Goal: Transaction & Acquisition: Purchase product/service

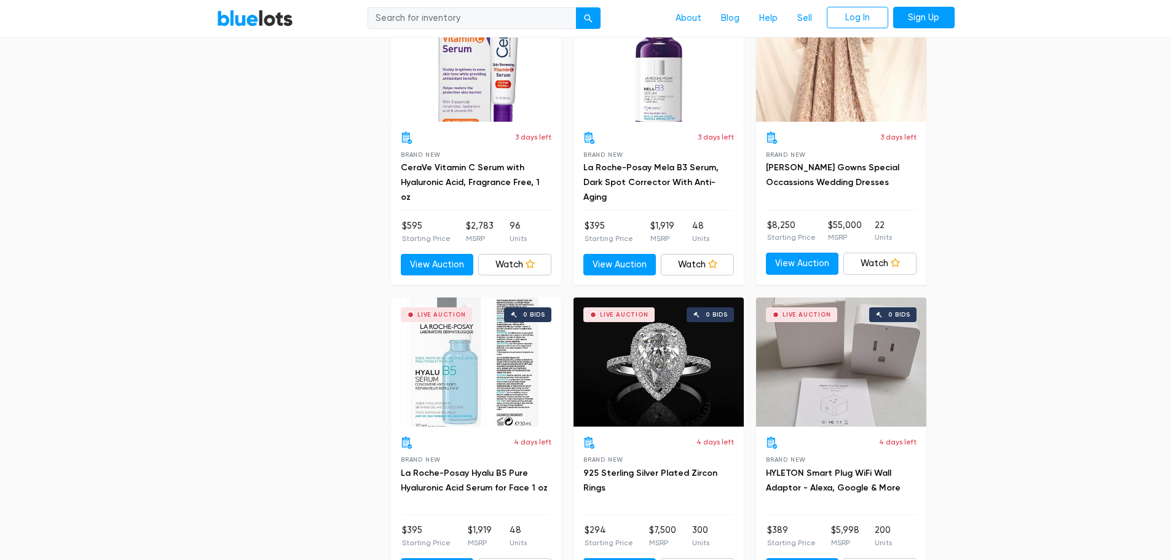
scroll to position [2029, 0]
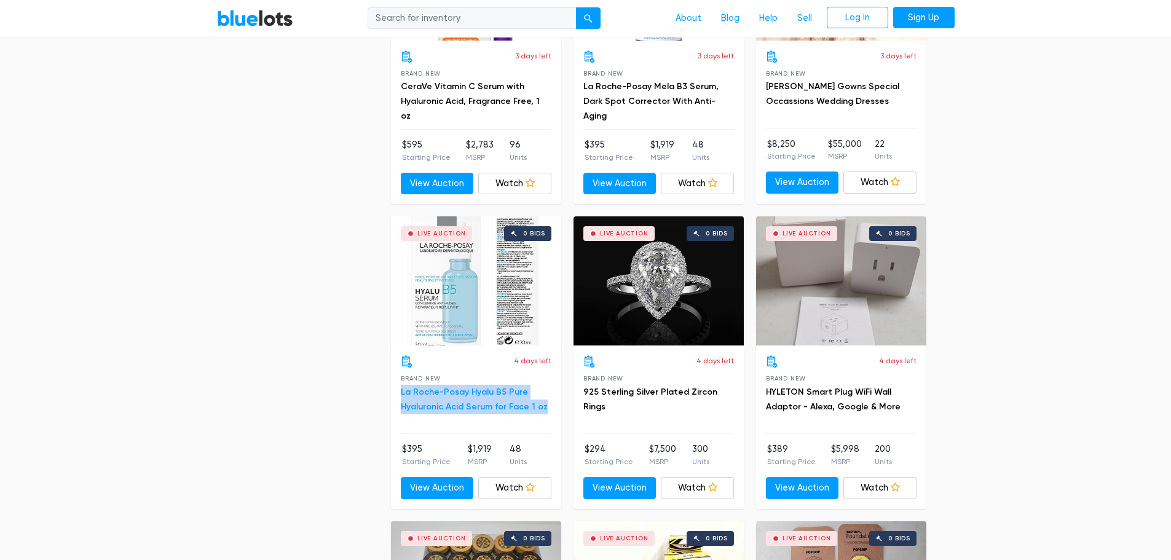
drag, startPoint x: 398, startPoint y: 395, endPoint x: 539, endPoint y: 410, distance: 141.6
click at [539, 410] on div "4 days left Brand New La Roche-Posay Hyalu B5 Pure Hyaluronic Acid Serum for Fa…" at bounding box center [476, 427] width 170 height 163
click at [531, 487] on icon at bounding box center [530, 487] width 9 height 9
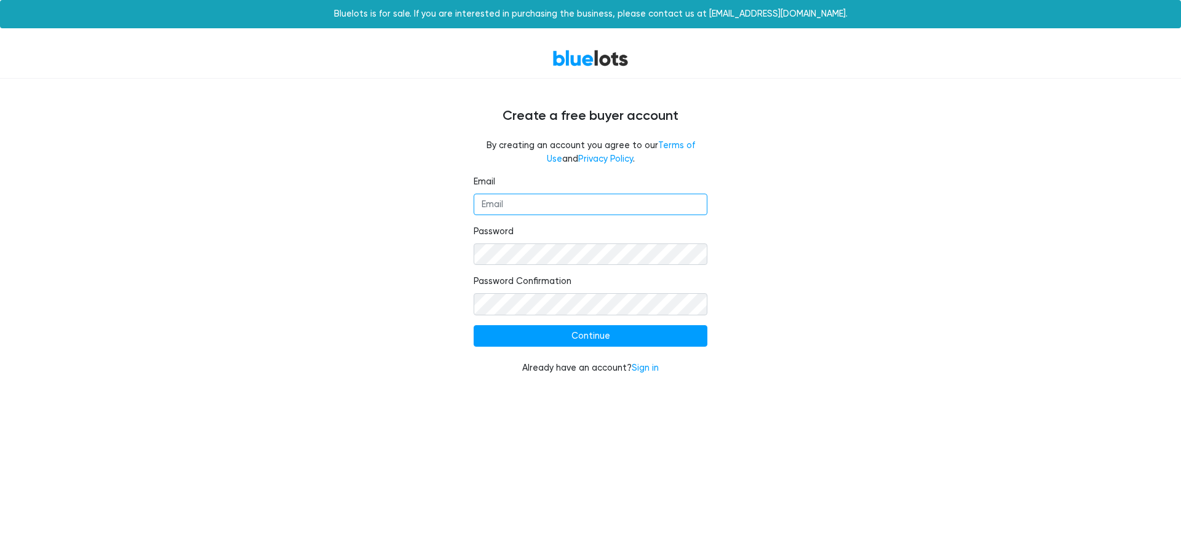
click at [573, 202] on input "Email" at bounding box center [590, 205] width 234 height 22
click at [586, 207] on input "[EMAIL_ADDRESS][DOMAIN_NAME]" at bounding box center [590, 205] width 234 height 22
click at [584, 208] on input "[EMAIL_ADDRESS][DOMAIN_NAME]" at bounding box center [590, 205] width 234 height 22
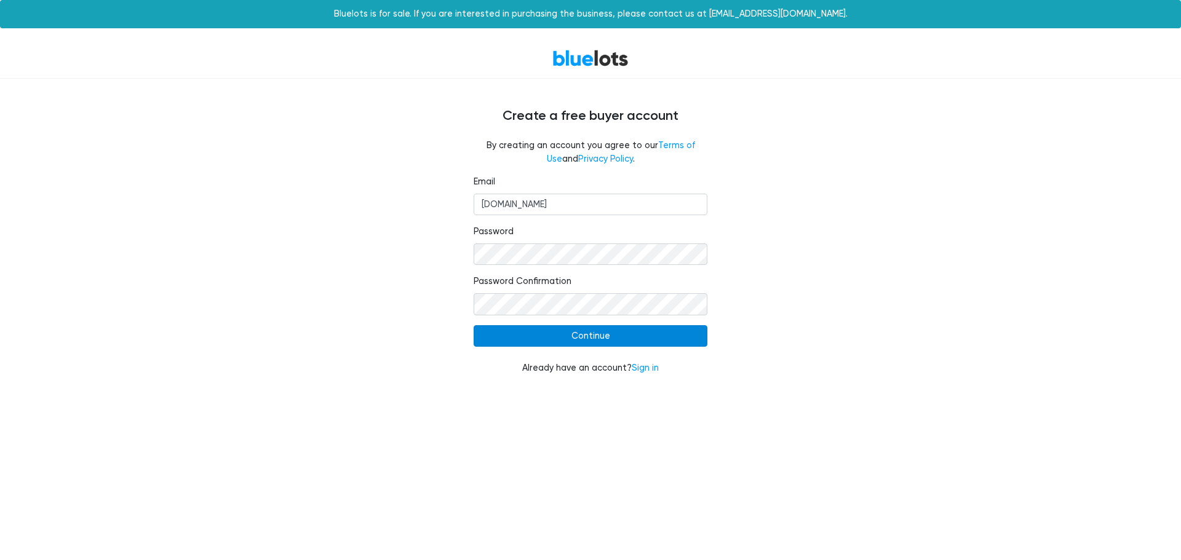
click at [591, 345] on input "Continue" at bounding box center [590, 336] width 234 height 22
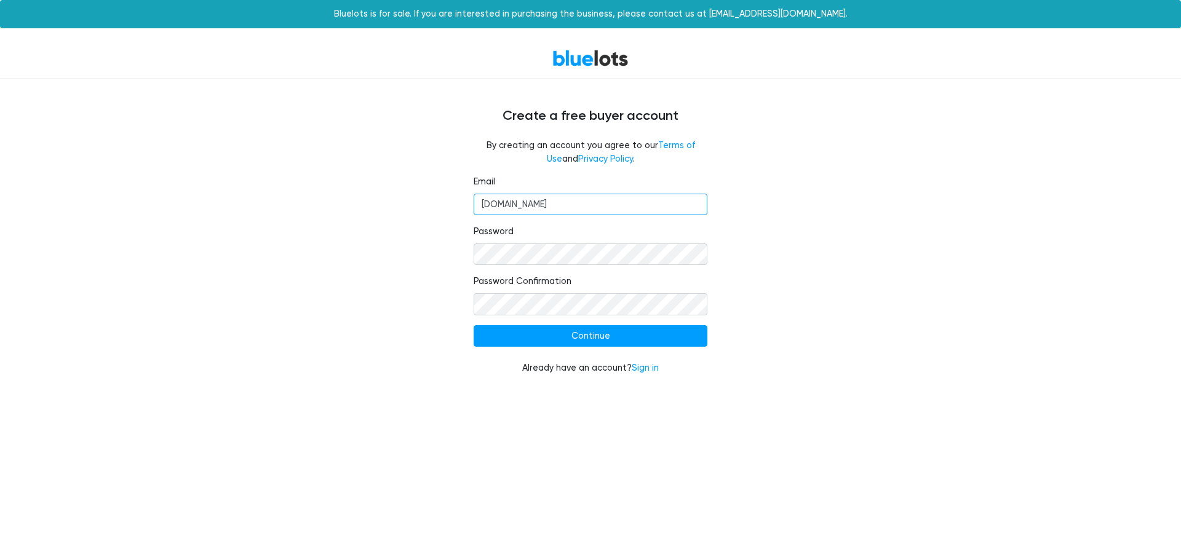
click at [539, 209] on input "ledtylavishco.com" at bounding box center [590, 205] width 234 height 22
click at [536, 207] on input "ledtylavishco.com" at bounding box center [590, 205] width 234 height 22
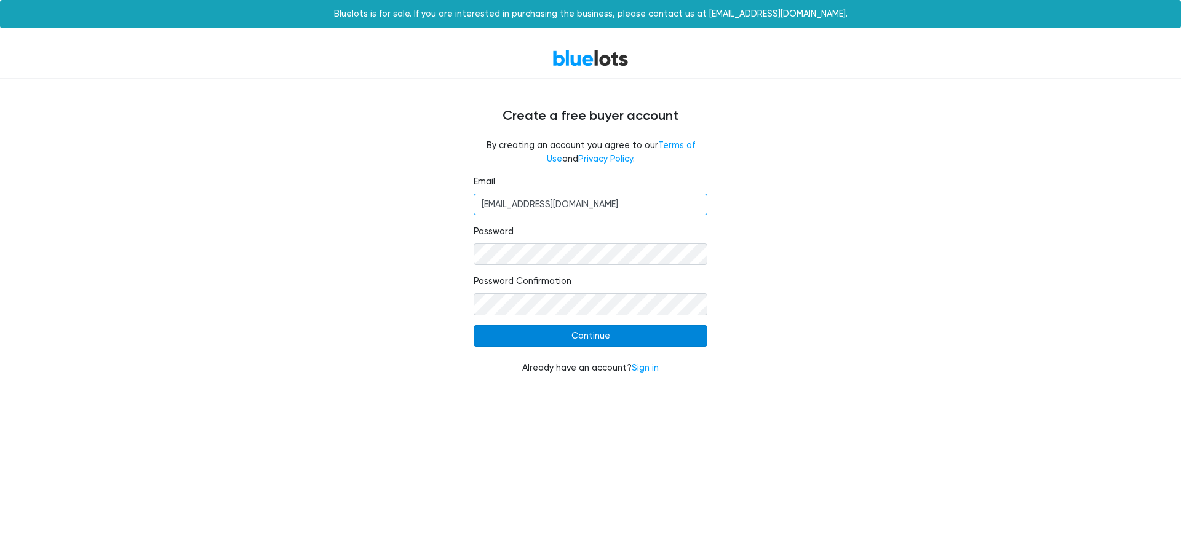
type input "ledtylavishco@gmail.com"
click at [602, 333] on input "Continue" at bounding box center [590, 336] width 234 height 22
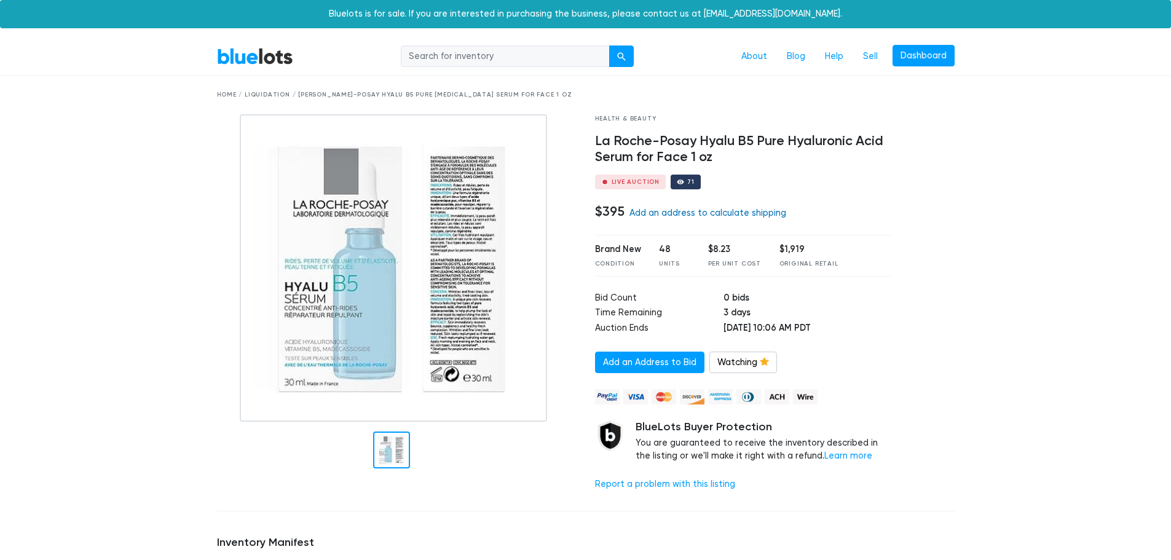
click at [708, 215] on link "Add an address to calculate shipping" at bounding box center [708, 213] width 157 height 10
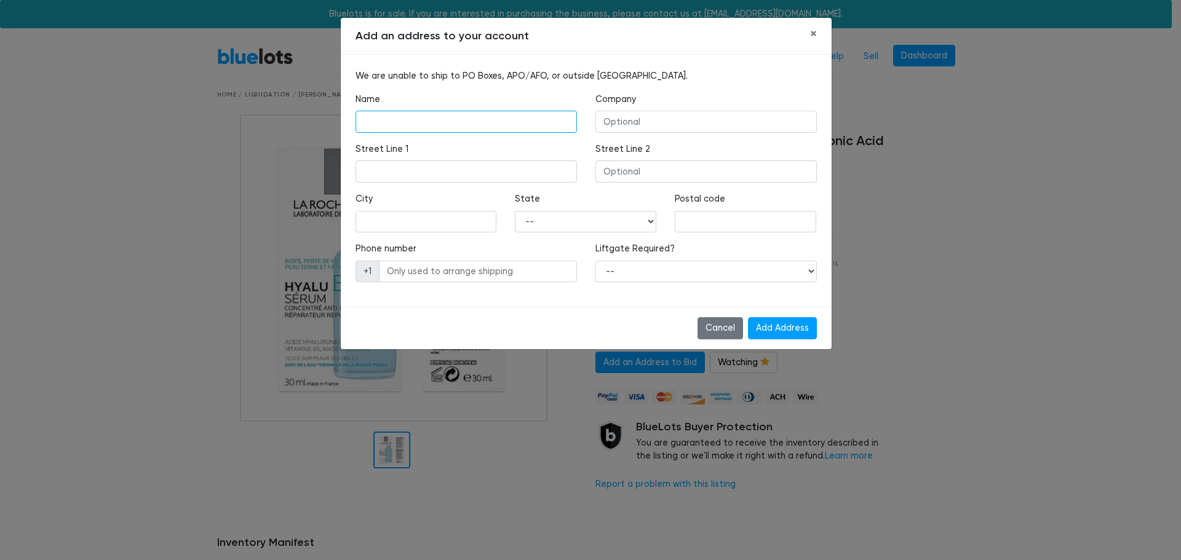
click at [464, 128] on input "text" at bounding box center [465, 122] width 221 height 22
type input "Christian Lacey"
type input "8287 Patricia St."
type input "Chalmette"
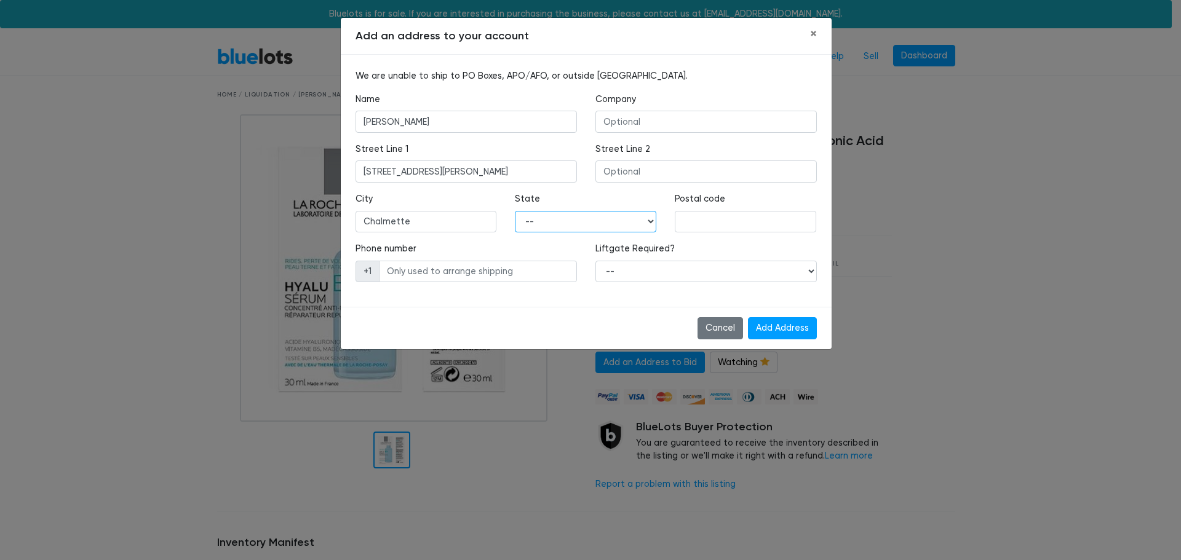
select select "LA"
type input "70043"
type input "5043194861"
click at [735, 275] on select "-- Yes No" at bounding box center [705, 272] width 221 height 22
select select "0"
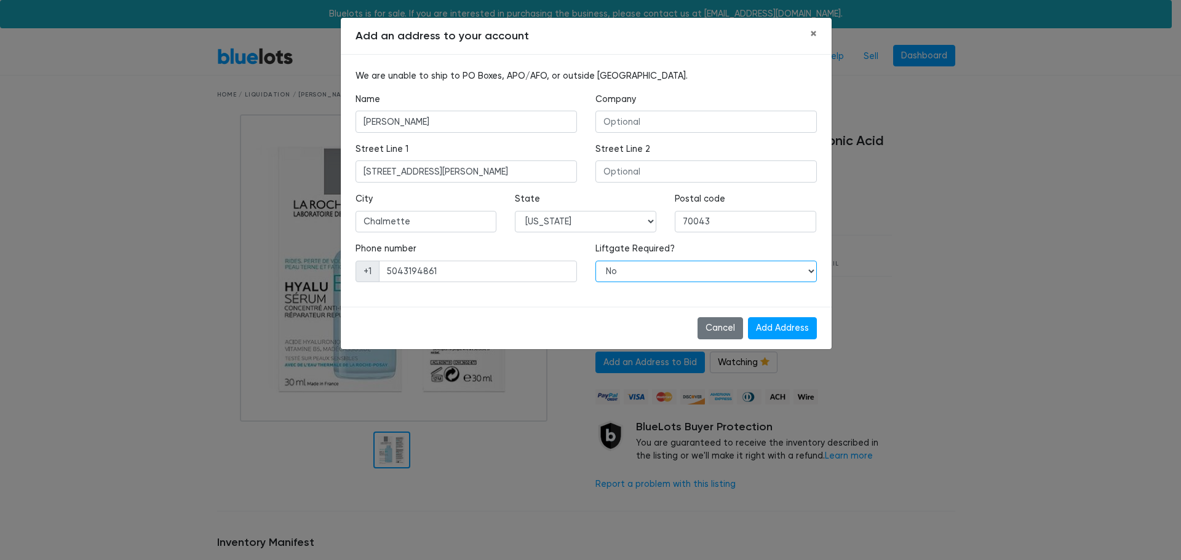
click at [595, 261] on select "-- Yes No" at bounding box center [705, 272] width 221 height 22
click at [776, 332] on input "Add Address" at bounding box center [782, 328] width 69 height 22
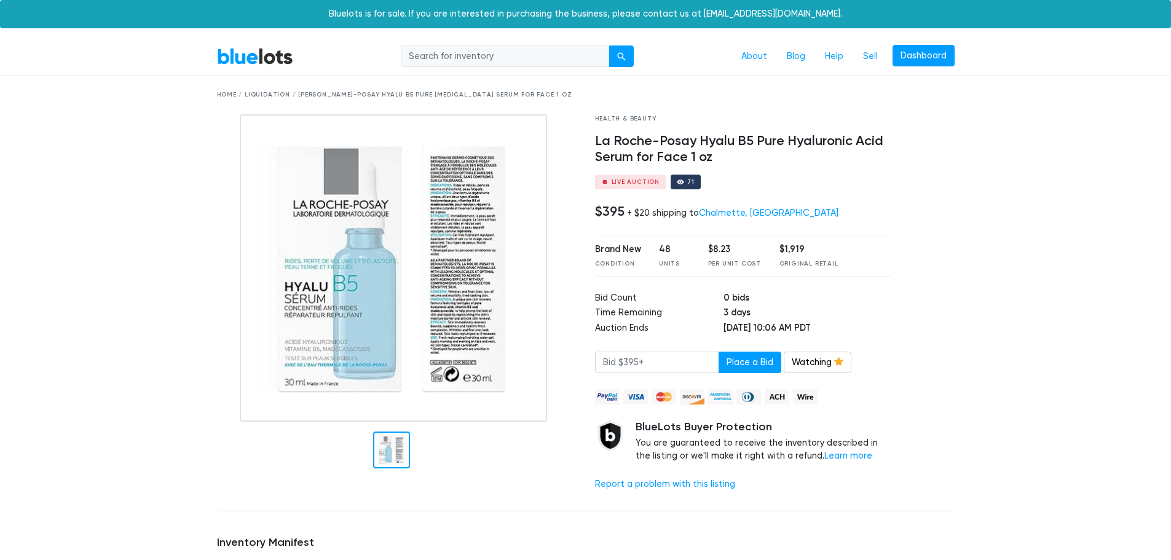
click at [277, 63] on link "BlueLots" at bounding box center [255, 56] width 76 height 18
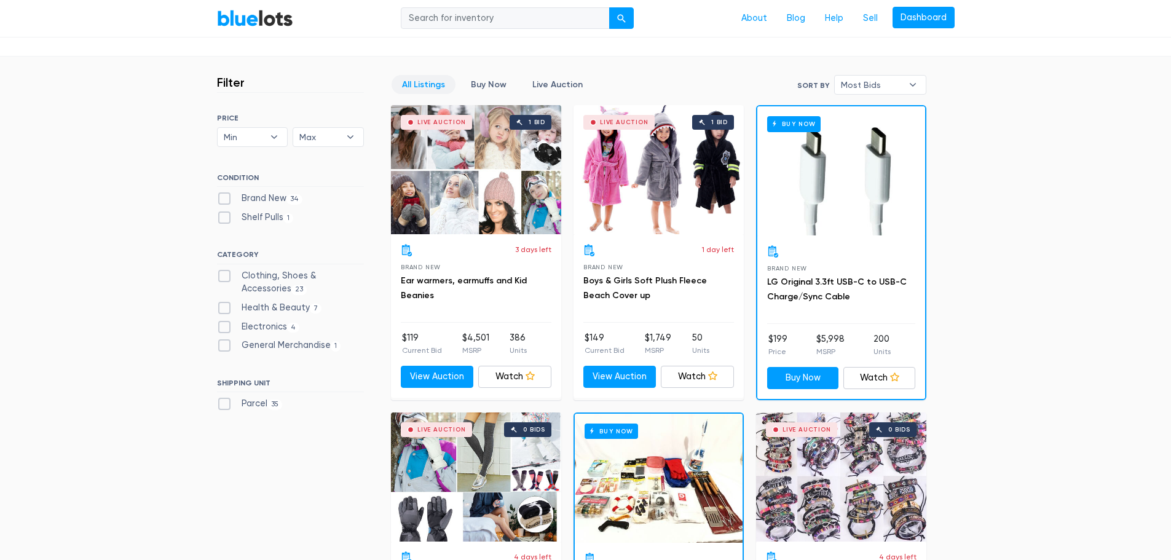
scroll to position [307, 0]
click at [493, 81] on link "Buy Now" at bounding box center [489, 83] width 57 height 19
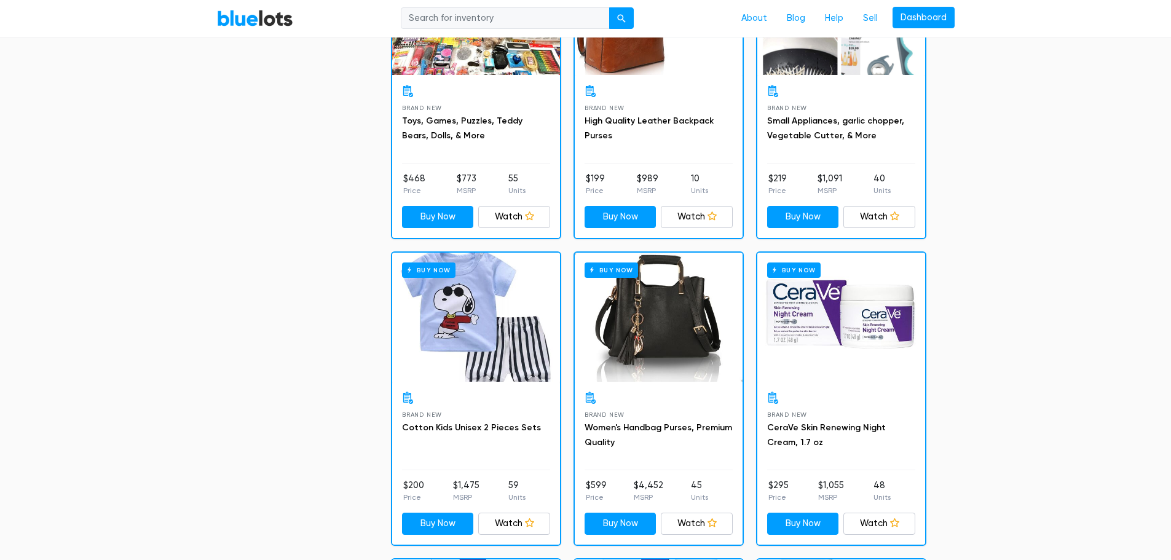
scroll to position [1745, 0]
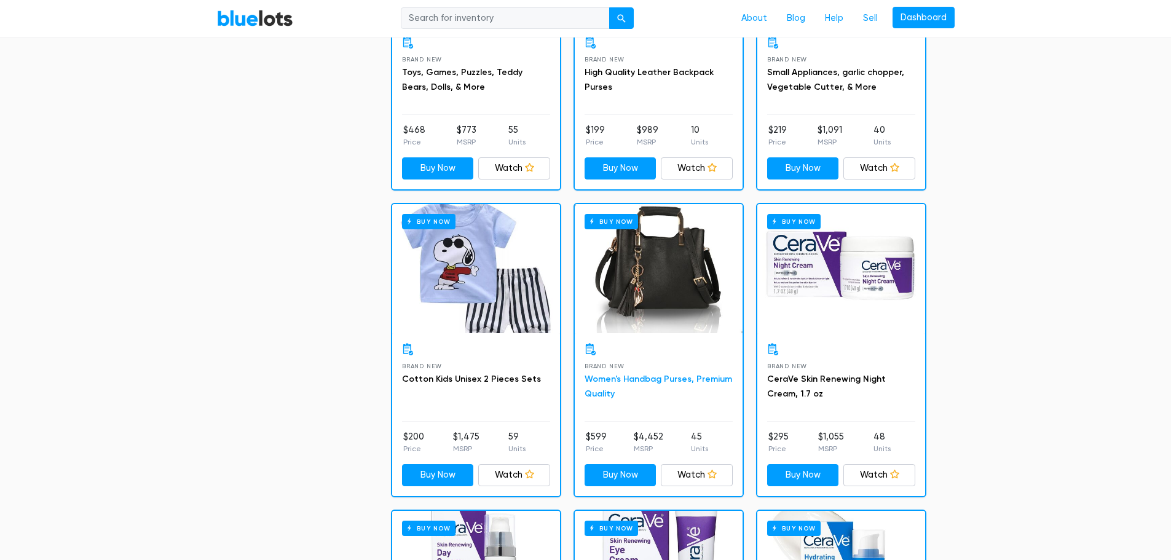
drag, startPoint x: 670, startPoint y: 372, endPoint x: 626, endPoint y: 381, distance: 44.6
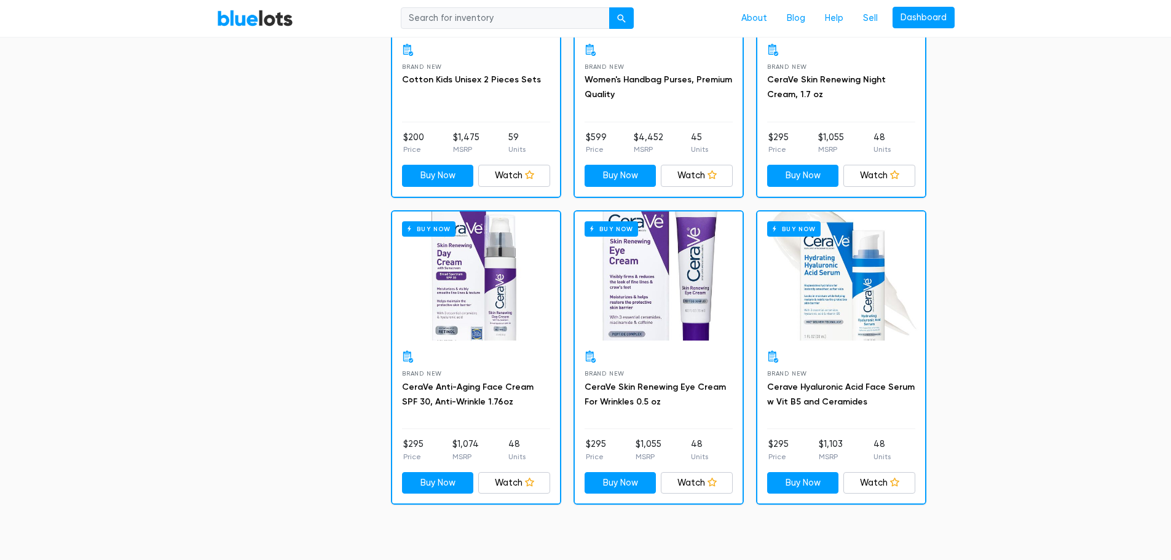
scroll to position [2114, 0]
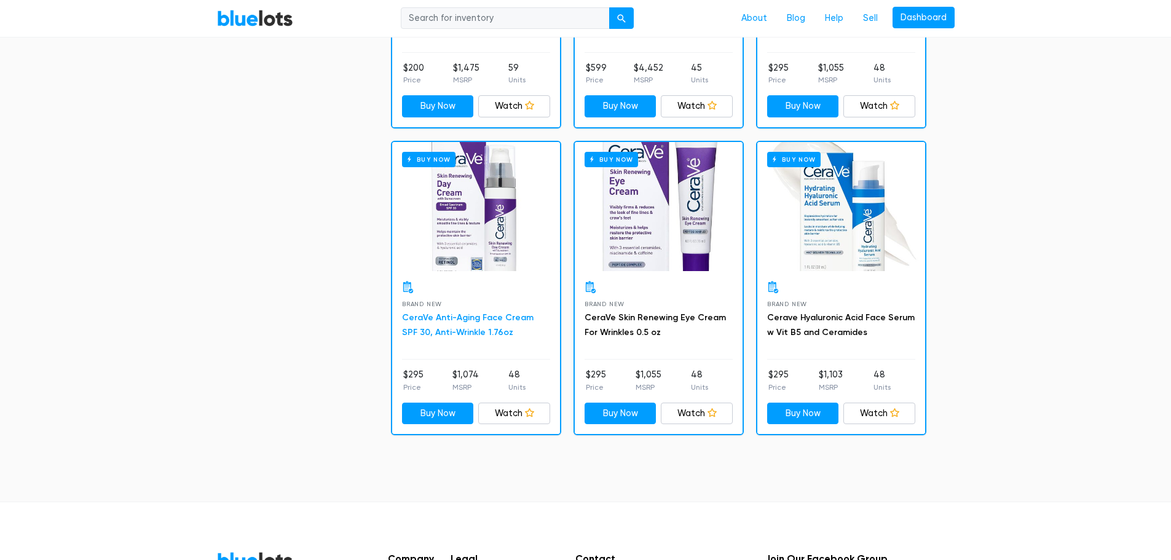
drag, startPoint x: 465, startPoint y: 323, endPoint x: 445, endPoint y: 319, distance: 20.7
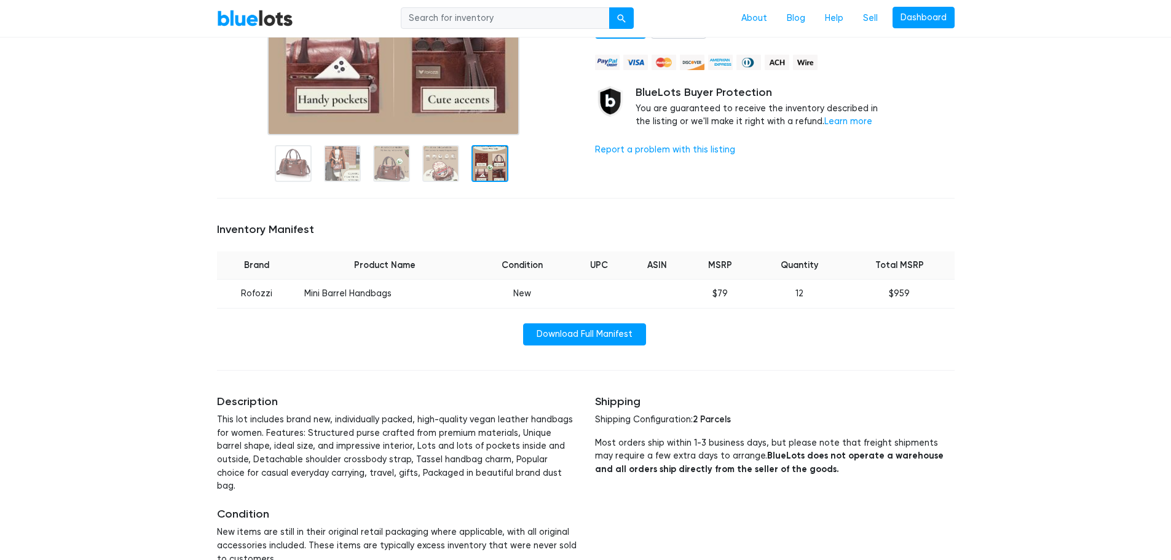
scroll to position [307, 0]
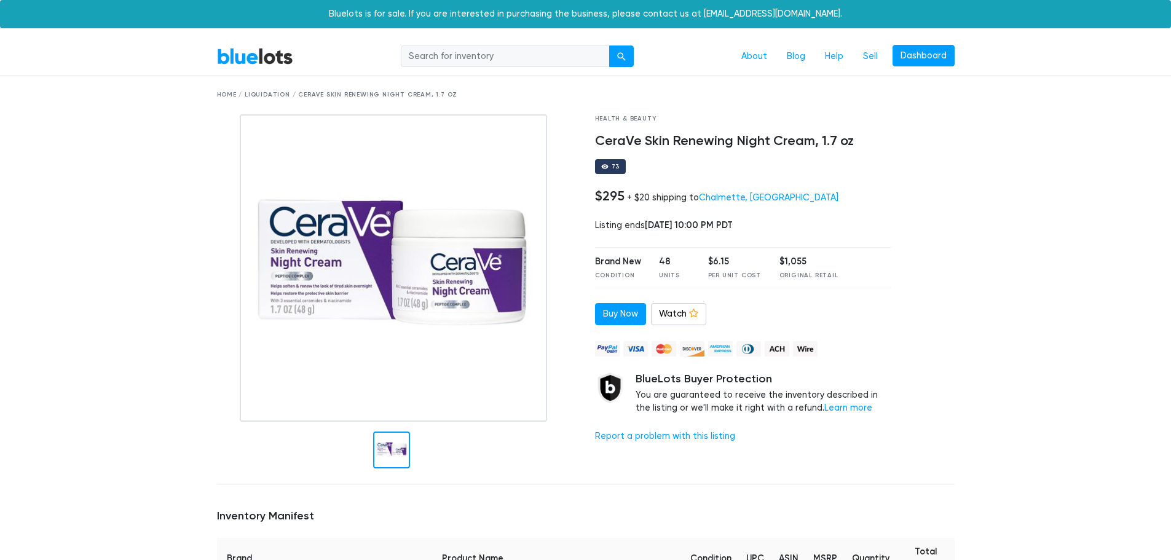
drag, startPoint x: 488, startPoint y: 277, endPoint x: 1003, endPoint y: 341, distance: 518.7
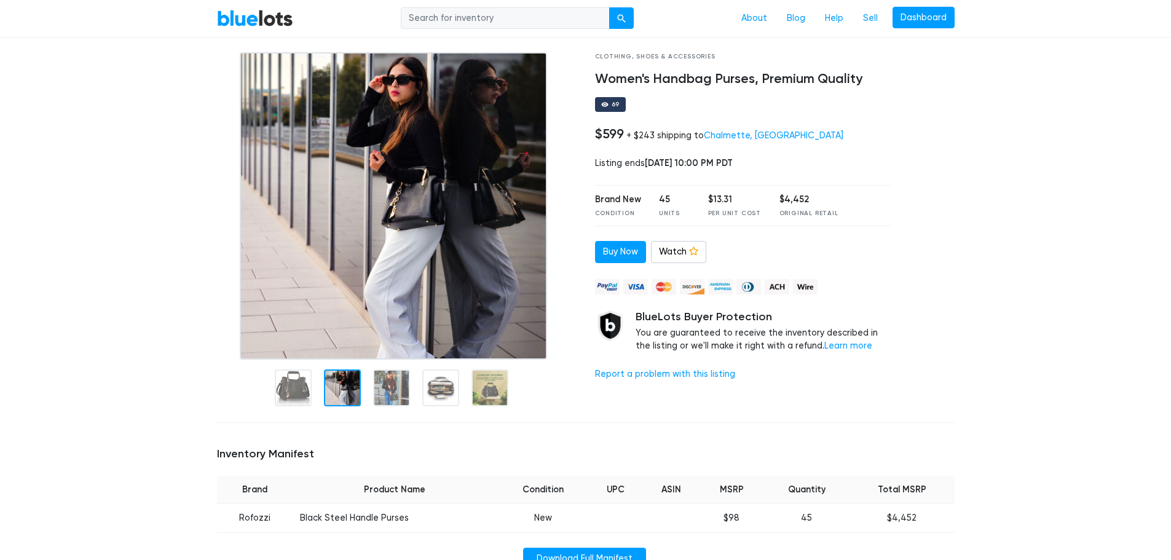
scroll to position [61, 0]
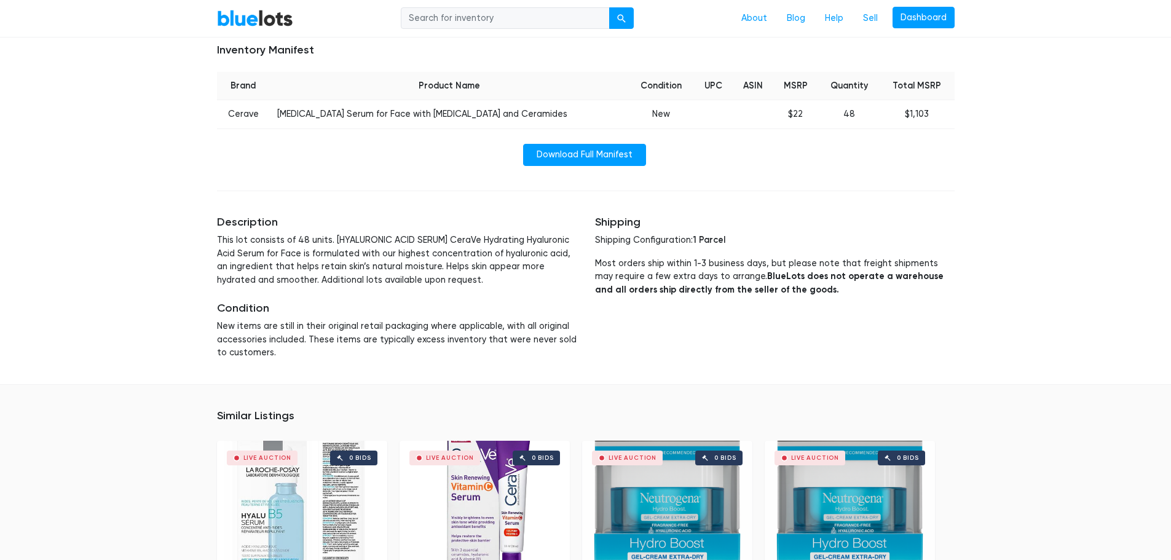
scroll to position [738, 0]
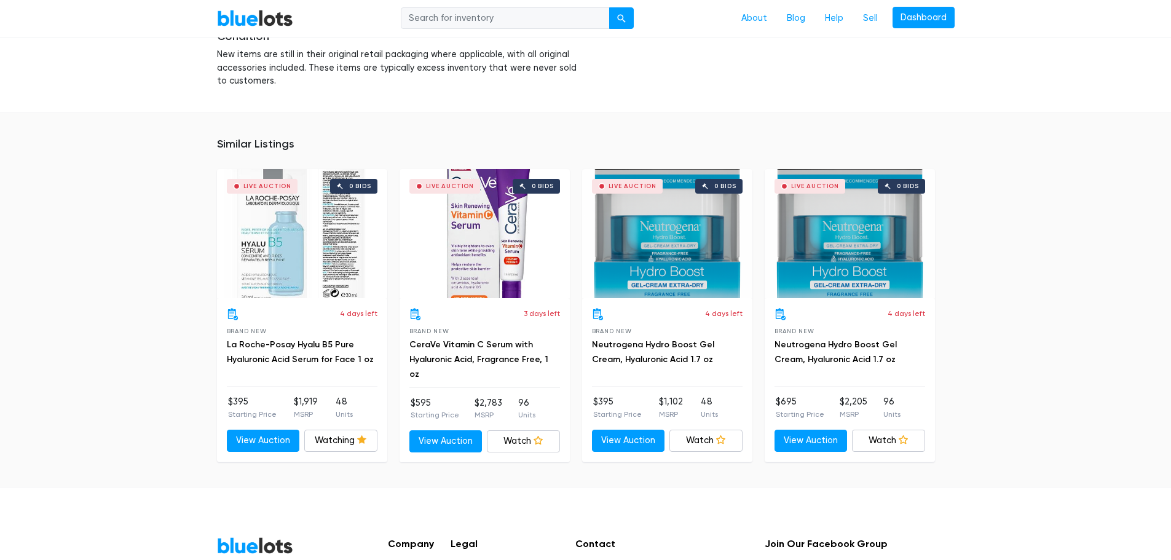
click at [691, 247] on div "Live Auction 0 bids" at bounding box center [667, 233] width 170 height 129
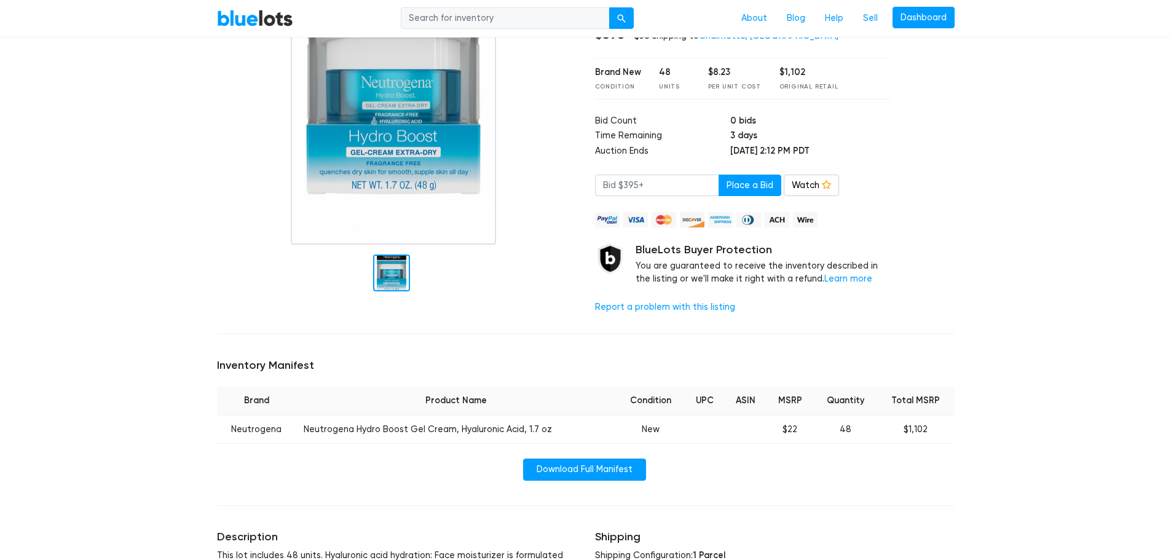
scroll to position [184, 0]
